Goal: Information Seeking & Learning: Learn about a topic

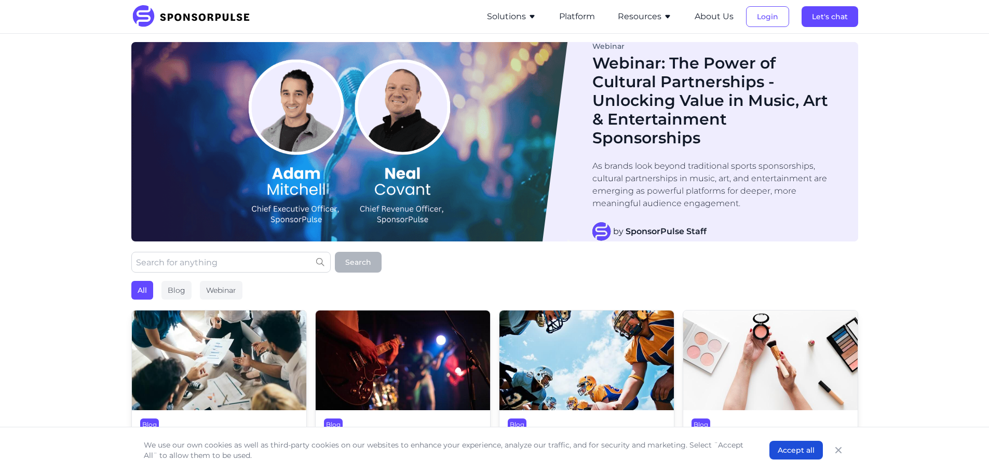
click at [529, 17] on icon "button" at bounding box center [532, 16] width 8 height 8
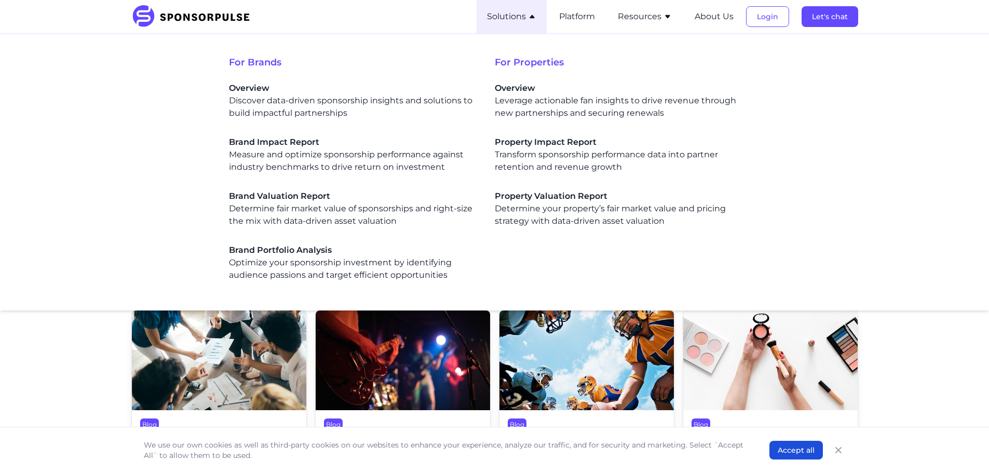
click at [658, 22] on button "Resources" at bounding box center [645, 16] width 54 height 12
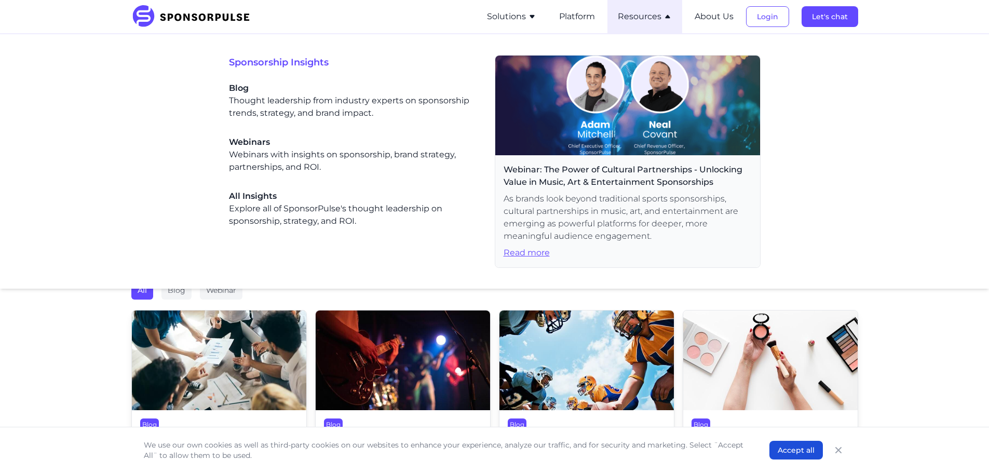
click at [644, 22] on button "Resources" at bounding box center [645, 16] width 54 height 12
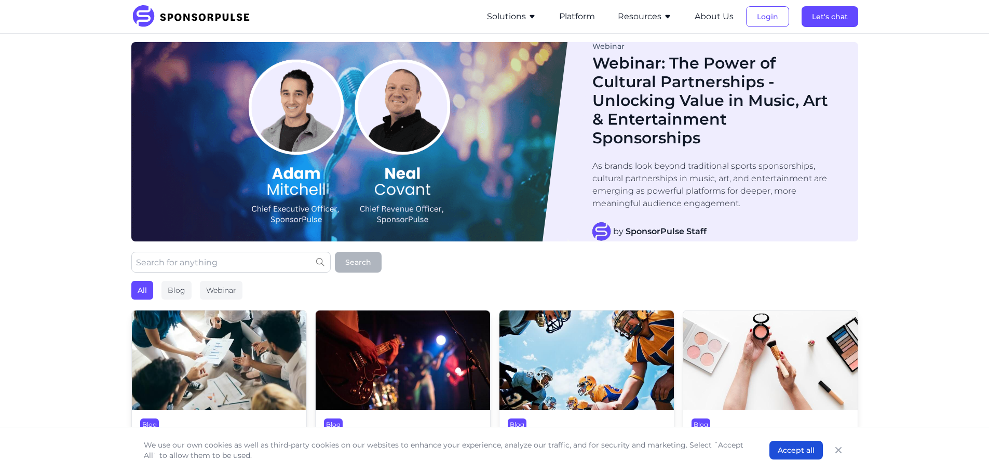
click at [644, 22] on button "Resources" at bounding box center [645, 16] width 54 height 12
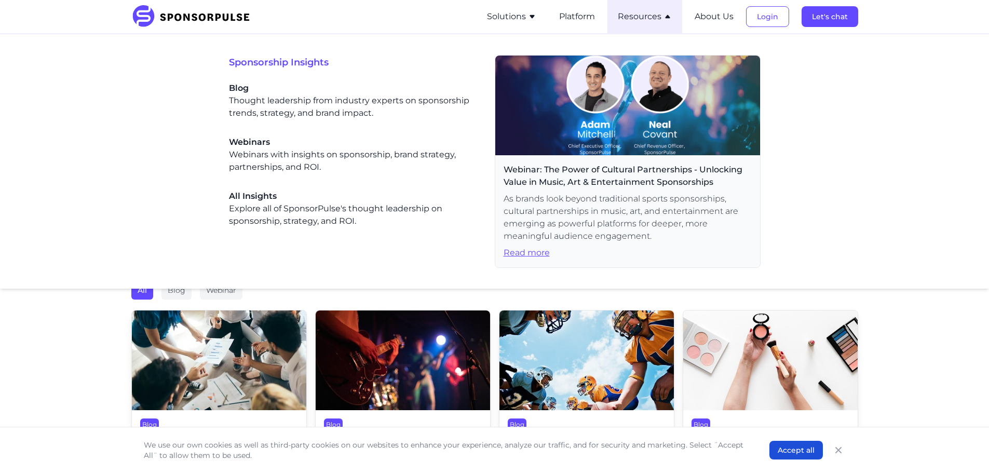
click at [644, 22] on button "Resources" at bounding box center [645, 16] width 54 height 12
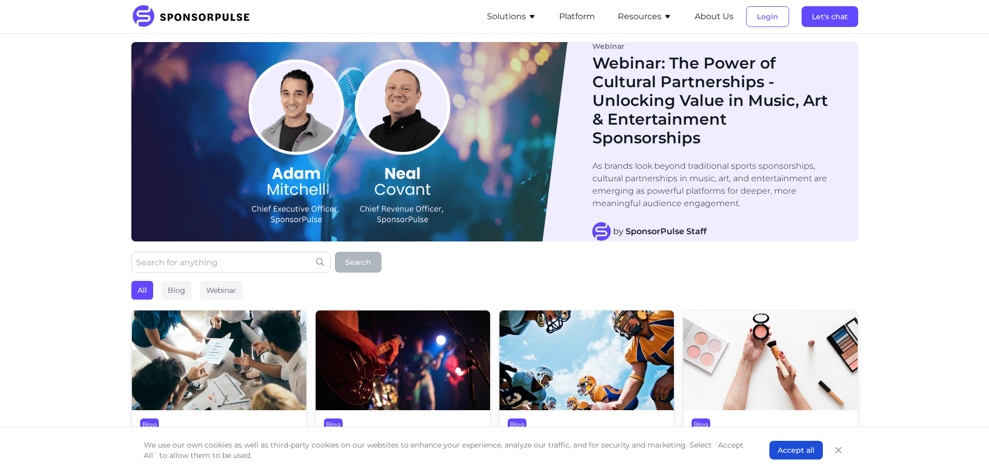
click at [511, 7] on li "Solutions For Brands Overview Discover data-driven sponsorship insights and sol…" at bounding box center [511, 16] width 70 height 33
click at [505, 12] on button "Solutions" at bounding box center [511, 16] width 49 height 12
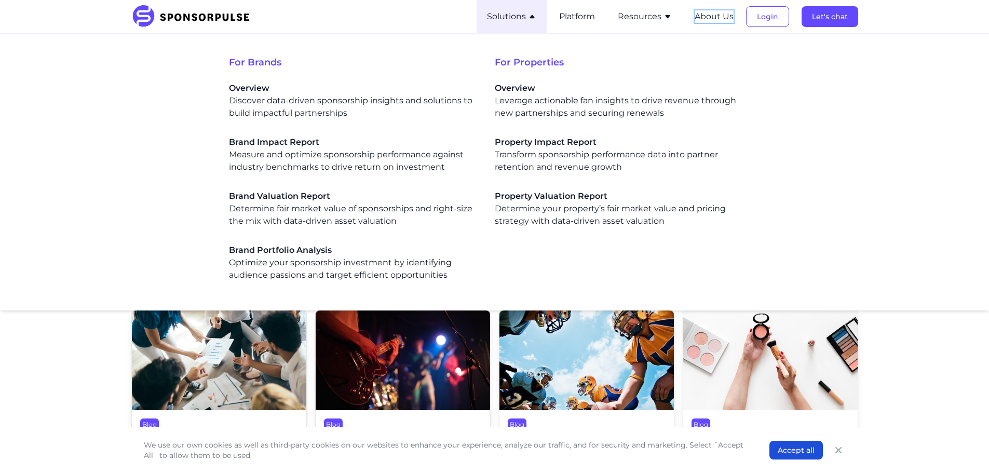
click at [715, 21] on button "About Us" at bounding box center [713, 16] width 39 height 12
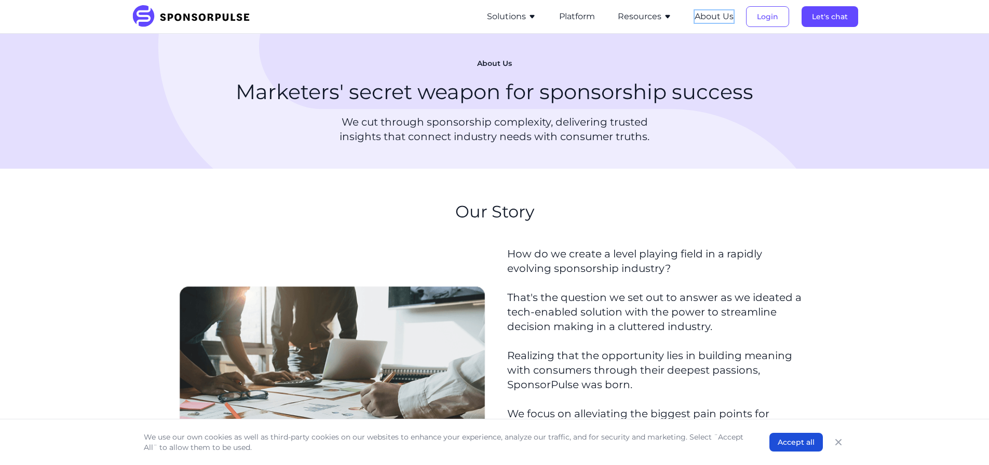
click at [715, 21] on button "About Us" at bounding box center [713, 16] width 39 height 12
click at [646, 19] on button "Resources" at bounding box center [645, 16] width 54 height 12
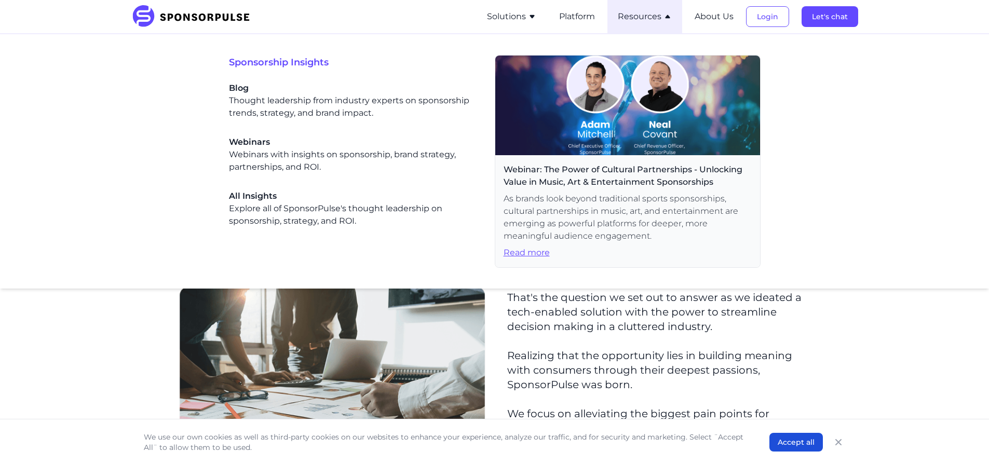
click at [646, 19] on button "Resources" at bounding box center [645, 16] width 54 height 12
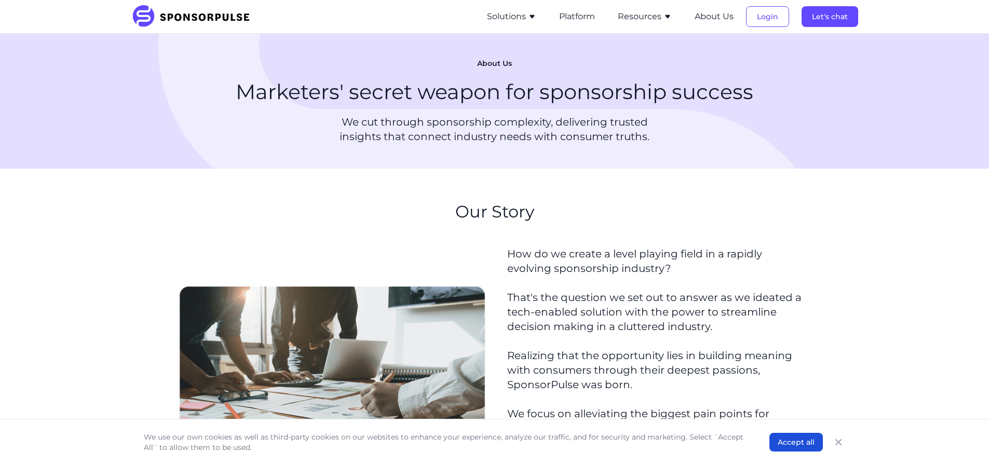
click at [646, 19] on button "Resources" at bounding box center [645, 16] width 54 height 12
